Goal: Transaction & Acquisition: Purchase product/service

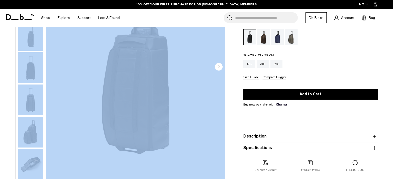
click at [389, 17] on body "Skip to content BUY NOW, PAY LATER WITH [PERSON_NAME] 10% OFF YOUR FIRST PURCHA…" at bounding box center [196, 15] width 393 height 189
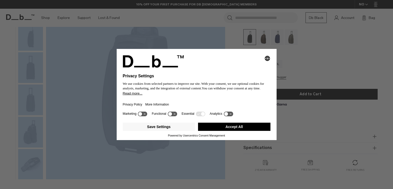
click at [220, 129] on button "Accept All" at bounding box center [234, 127] width 72 height 8
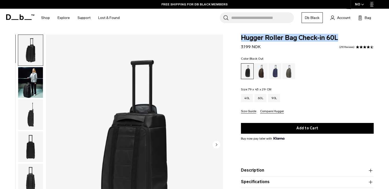
drag, startPoint x: 240, startPoint y: 38, endPoint x: 340, endPoint y: 40, distance: 99.3
click at [340, 40] on div "Hugger Roller Bag Check-in 60L 3.199 NOK 4.7 star rating 210 Reviews Color: Bla…" at bounding box center [307, 125] width 163 height 181
copy span "Hugger Roller Bag Check-in 60L"
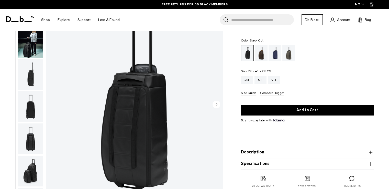
scroll to position [42, 0]
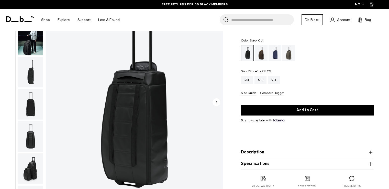
click at [20, 102] on img "button" at bounding box center [30, 104] width 25 height 31
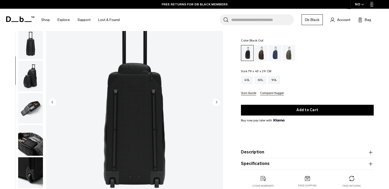
scroll to position [97, 0]
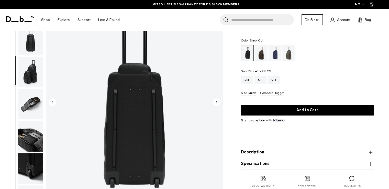
click at [32, 78] on img "button" at bounding box center [30, 72] width 25 height 31
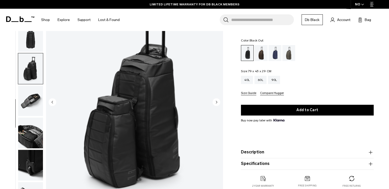
click at [32, 40] on img "button" at bounding box center [30, 36] width 25 height 31
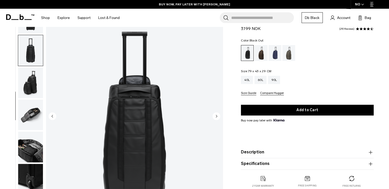
scroll to position [35, 0]
